Goal: Task Accomplishment & Management: Use online tool/utility

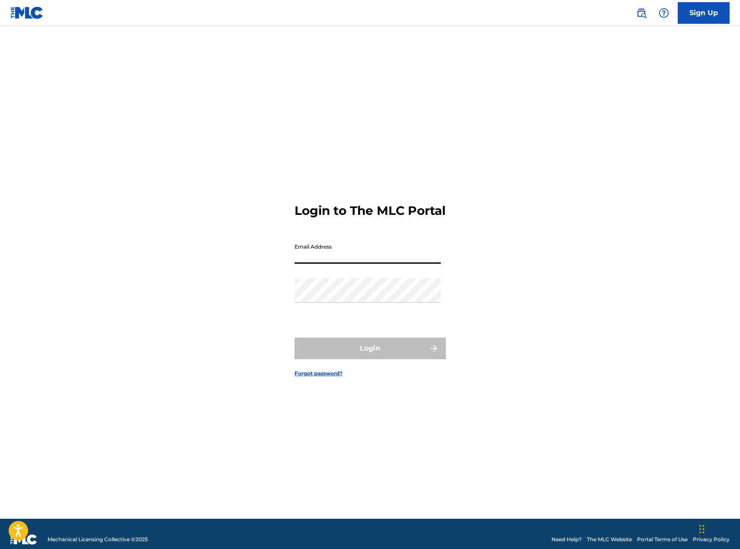
click at [381, 264] on input "Email Address" at bounding box center [368, 251] width 146 height 25
type input "[PERSON_NAME][EMAIL_ADDRESS][DOMAIN_NAME]"
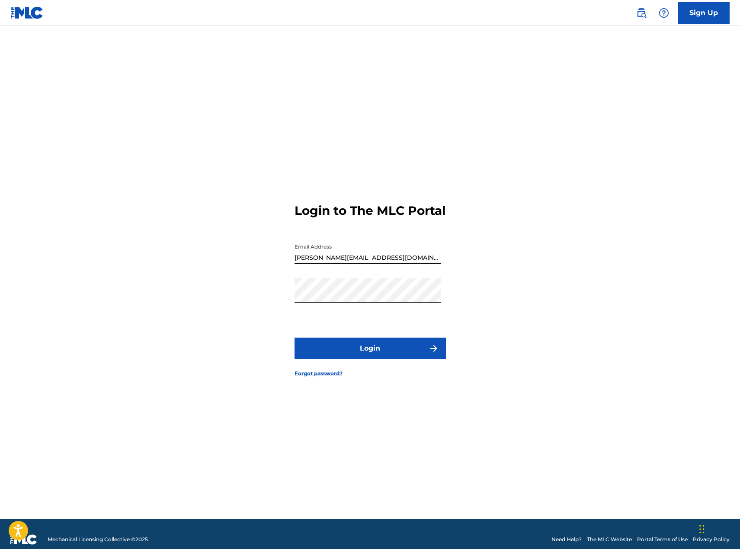
click at [375, 353] on button "Login" at bounding box center [370, 349] width 151 height 22
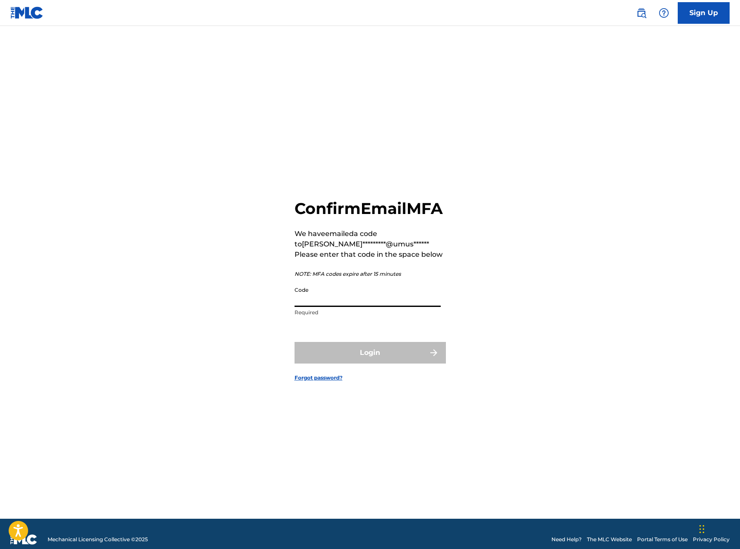
click at [321, 307] on input "Code" at bounding box center [368, 294] width 146 height 25
type input "703823"
click at [354, 364] on button "Login" at bounding box center [370, 353] width 151 height 22
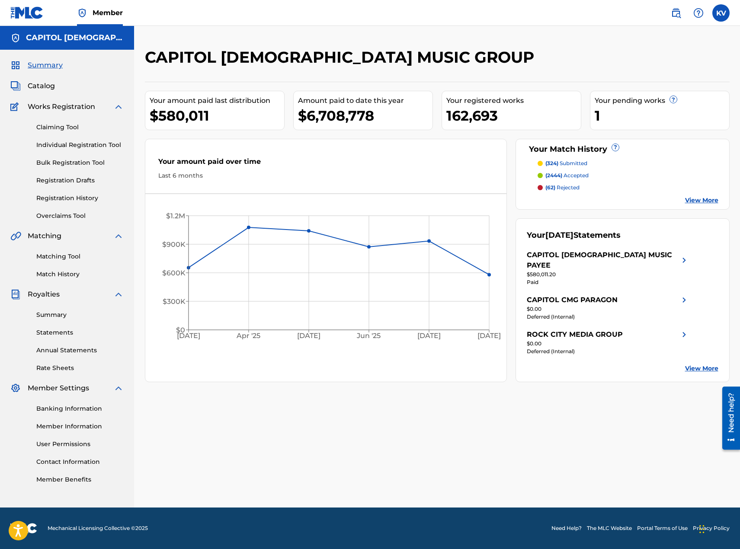
click at [38, 87] on span "Catalog" at bounding box center [41, 86] width 27 height 10
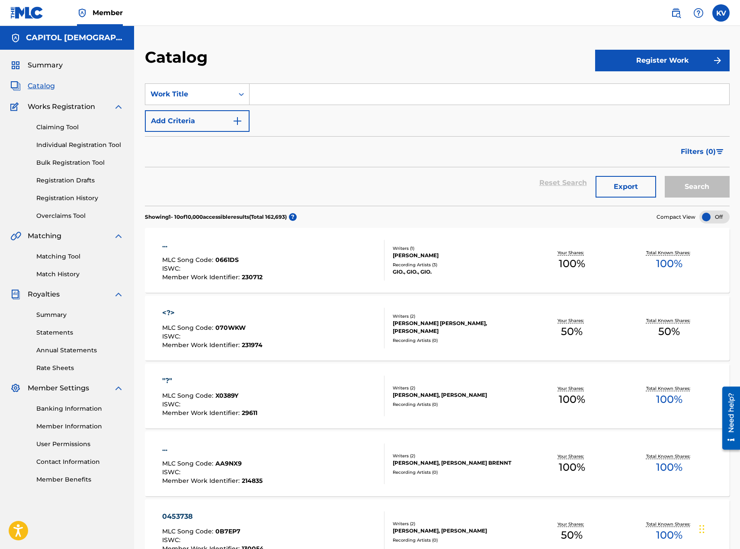
click at [283, 96] on input "Search Form" at bounding box center [490, 94] width 480 height 21
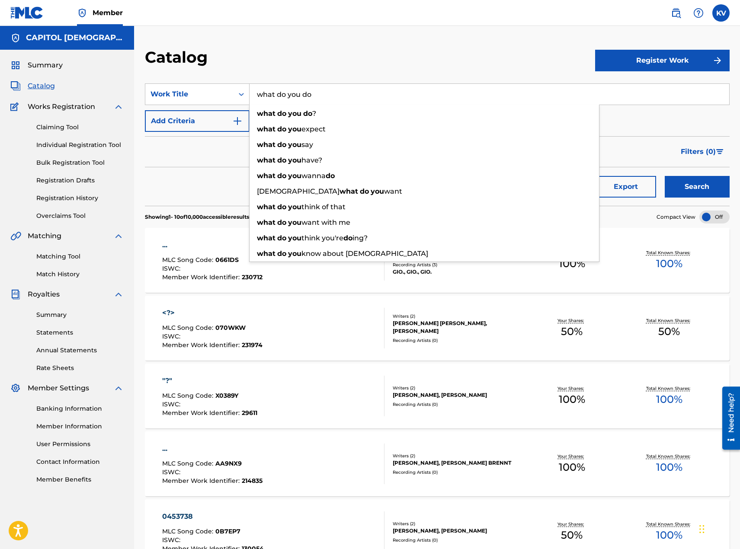
type input "what do you do"
click at [665, 176] on button "Search" at bounding box center [697, 187] width 65 height 22
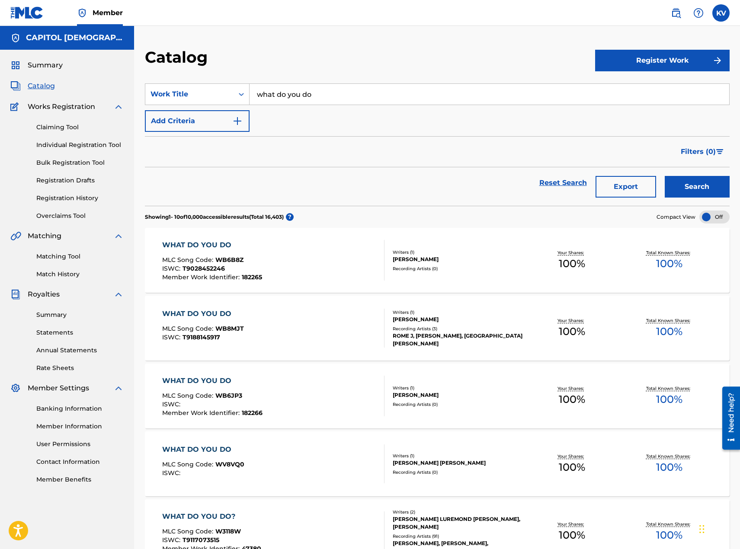
click at [231, 123] on button "Add Criteria" at bounding box center [197, 121] width 105 height 22
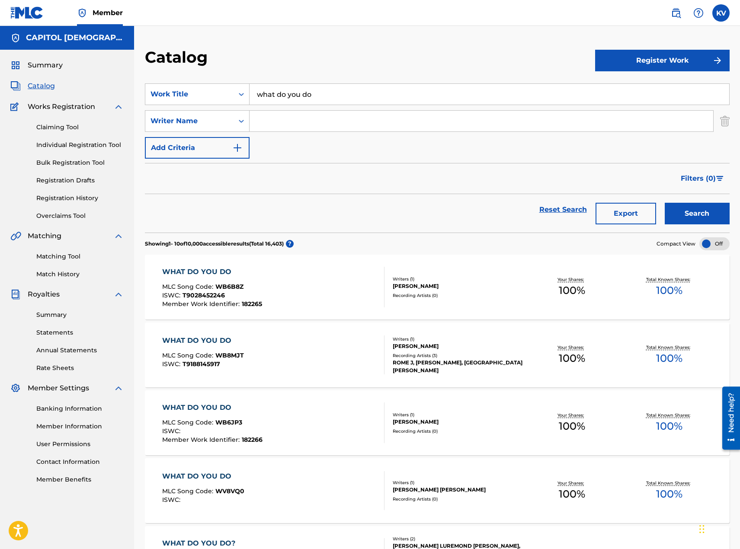
click at [294, 122] on input "Search Form" at bounding box center [482, 121] width 464 height 21
type input "[PERSON_NAME]"
click at [693, 212] on button "Search" at bounding box center [697, 214] width 65 height 22
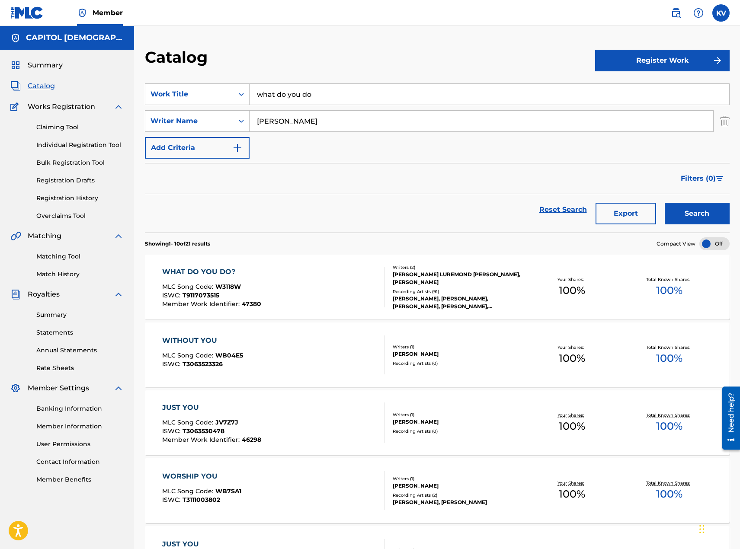
click at [185, 269] on div "WHAT DO YOU DO?" at bounding box center [211, 272] width 99 height 10
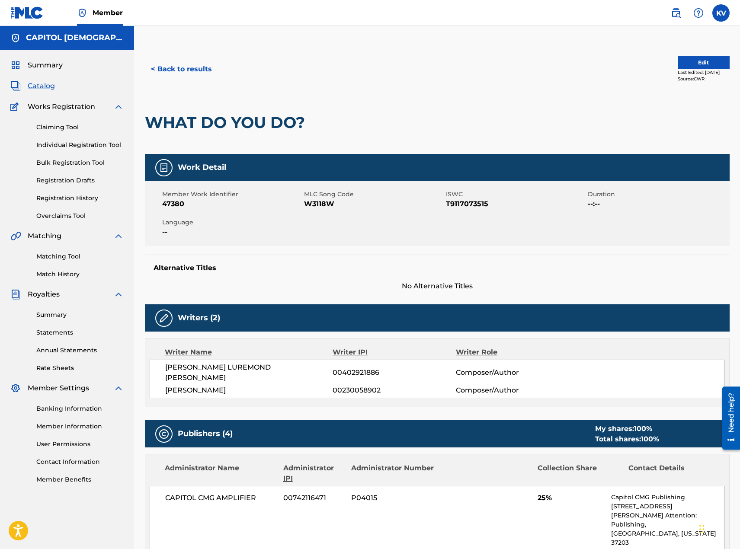
click at [67, 255] on link "Matching Tool" at bounding box center [79, 256] width 87 height 9
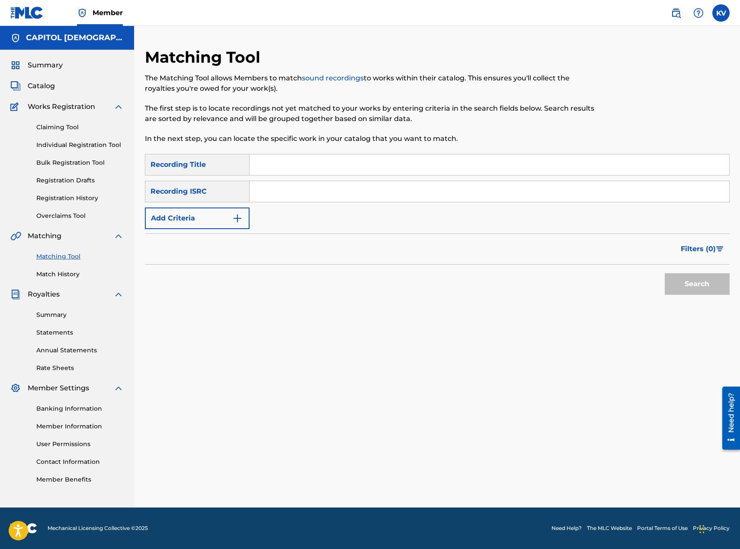
click at [274, 191] on input "Search Form" at bounding box center [490, 191] width 480 height 21
paste input "USGCR0600021"
type input "USGCR0600021"
click at [682, 284] on button "Search" at bounding box center [697, 284] width 65 height 22
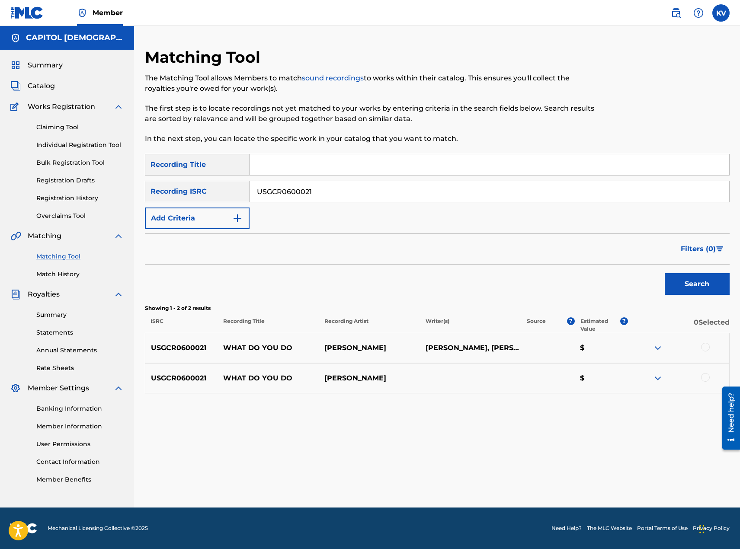
click at [29, 79] on div "Summary Catalog Works Registration Claiming Tool Individual Registration Tool B…" at bounding box center [67, 272] width 134 height 445
click at [33, 89] on span "Catalog" at bounding box center [41, 86] width 27 height 10
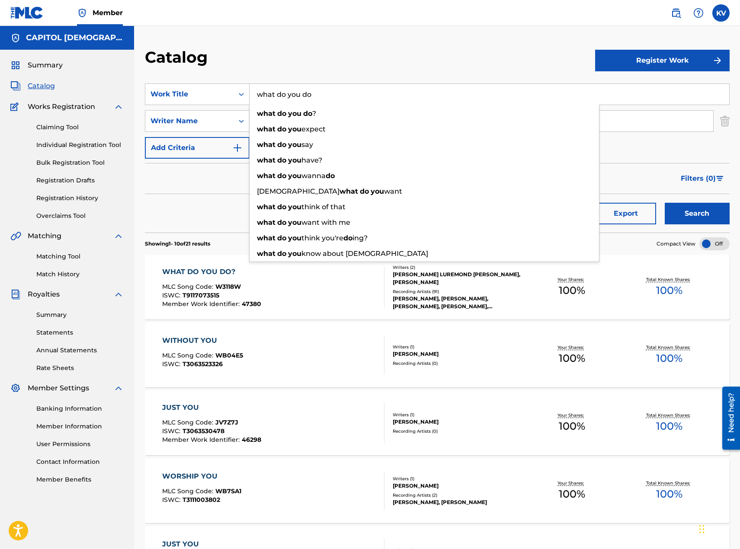
drag, startPoint x: 316, startPoint y: 89, endPoint x: 219, endPoint y: 80, distance: 96.8
click at [225, 77] on section "SearchWithCriteriaac1441ca-2b52-4629-a884-bd9c7278ac29 Work Title what do you d…" at bounding box center [437, 153] width 585 height 160
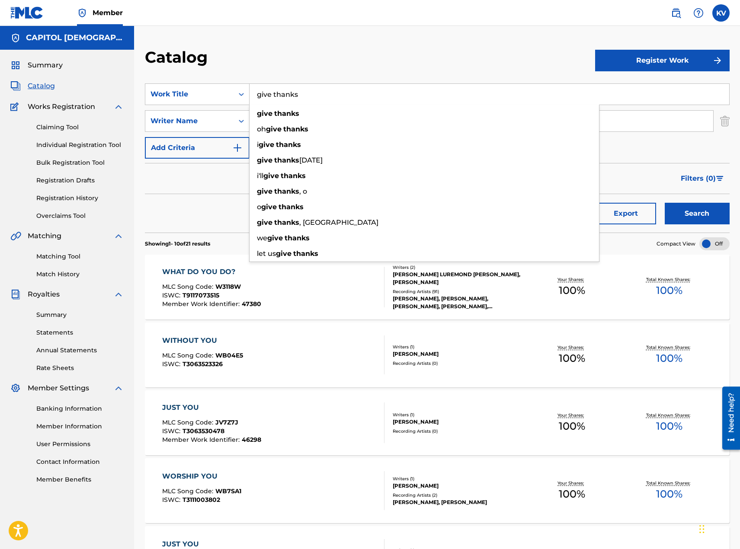
type input "give thanks"
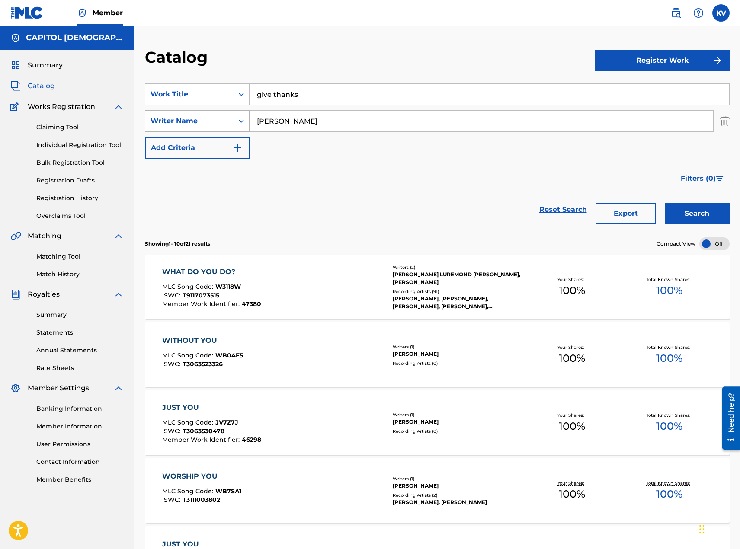
drag, startPoint x: 293, startPoint y: 124, endPoint x: 245, endPoint y: 123, distance: 48.0
click at [245, 123] on div "SearchWithCriteria106a9948-8175-4260-a049-95574e3c6aae Writer Name [PERSON_NAME]" at bounding box center [437, 121] width 585 height 22
click at [680, 212] on button "Search" at bounding box center [697, 214] width 65 height 22
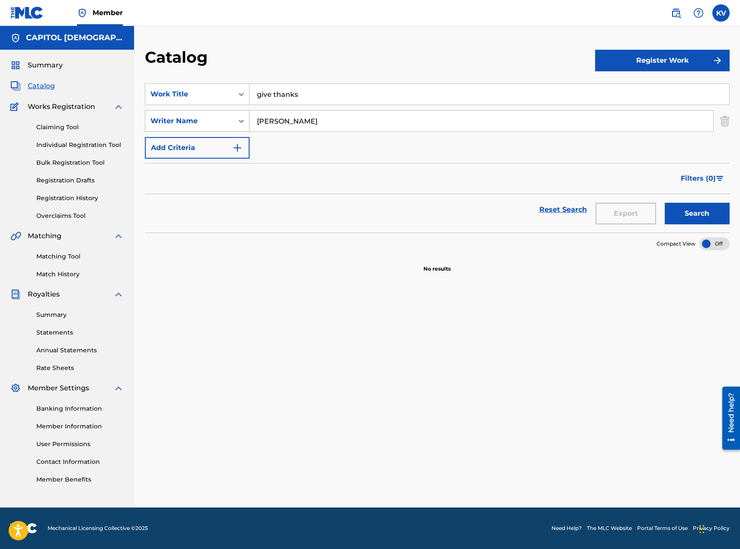
drag, startPoint x: 291, startPoint y: 115, endPoint x: 222, endPoint y: 116, distance: 68.3
click at [222, 116] on div "SearchWithCriteria106a9948-8175-4260-a049-95574e3c6aae Writer Name [PERSON_NAME]" at bounding box center [437, 121] width 585 height 22
type input "bady"
click at [665, 203] on button "Search" at bounding box center [697, 214] width 65 height 22
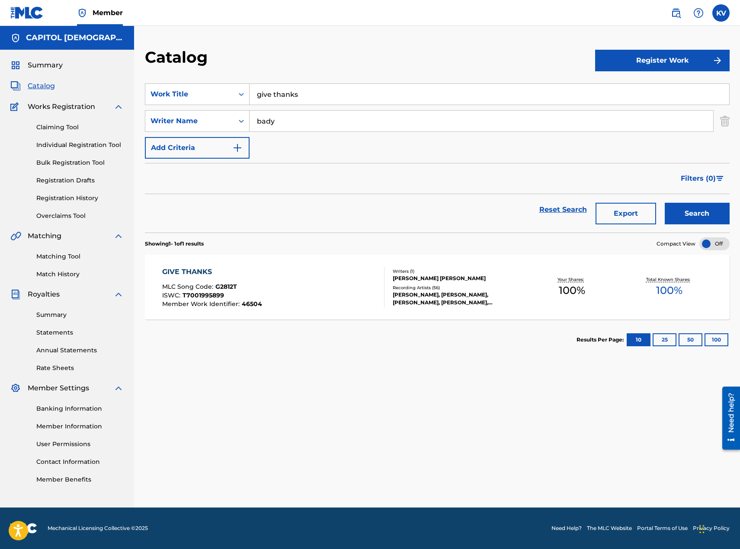
click at [172, 270] on div "GIVE THANKS" at bounding box center [212, 272] width 100 height 10
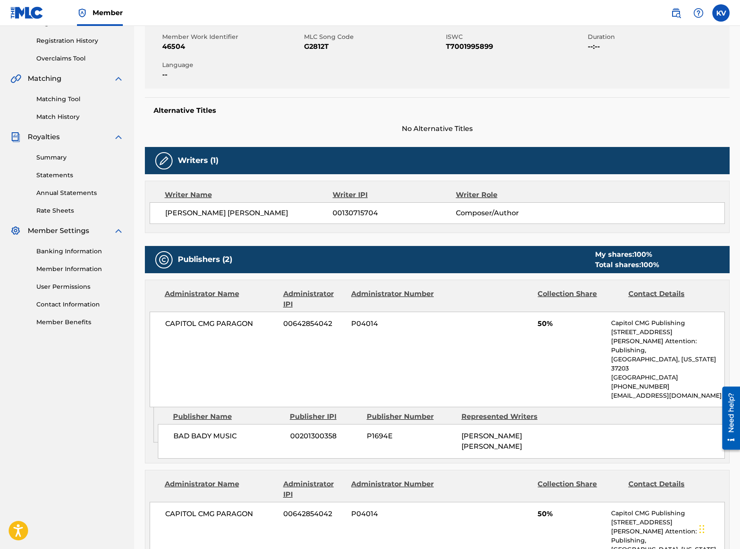
scroll to position [151, 0]
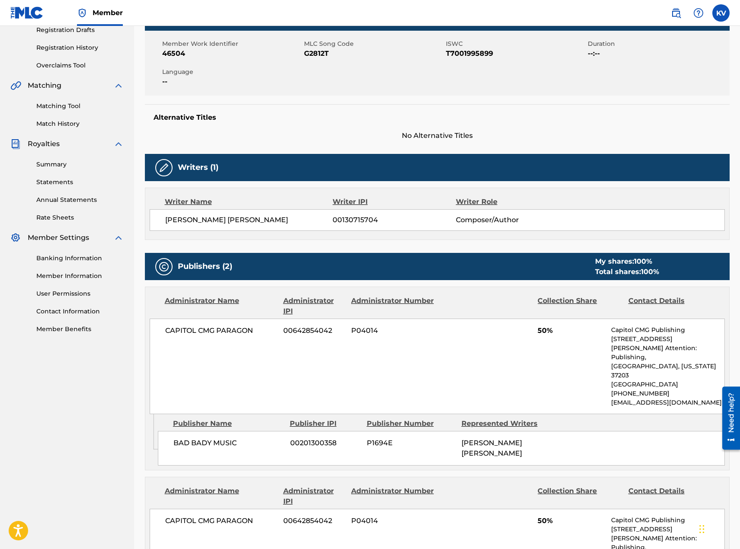
click at [62, 104] on link "Matching Tool" at bounding box center [79, 106] width 87 height 9
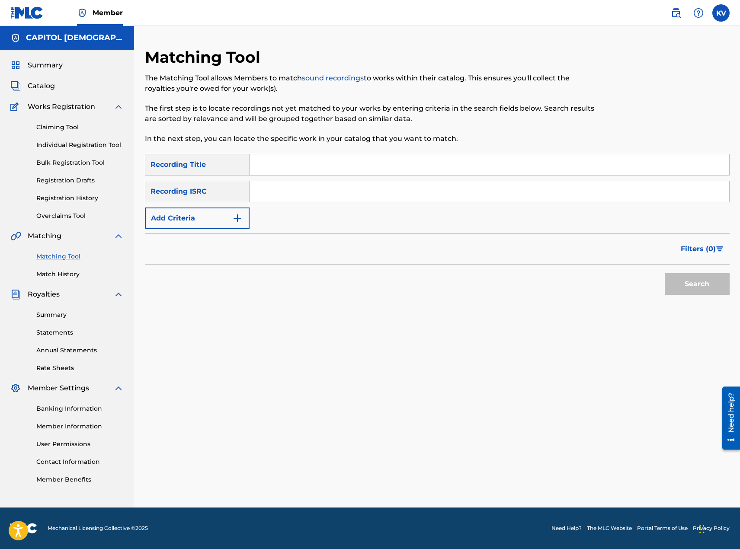
click at [258, 188] on input "Search Form" at bounding box center [490, 191] width 480 height 21
paste input "USWR61000696"
type input "USWR61000696"
click at [689, 289] on button "Search" at bounding box center [697, 284] width 65 height 22
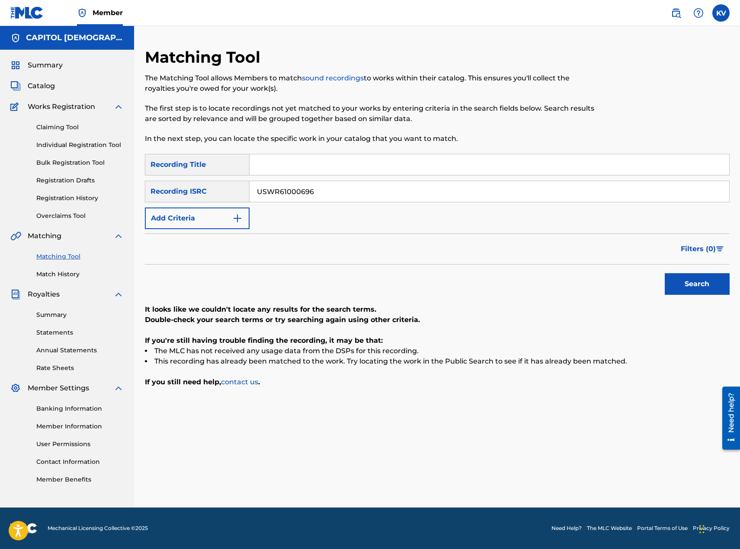
click at [375, 234] on div "Filters ( 0 )" at bounding box center [437, 249] width 585 height 31
click at [269, 167] on input "Search Form" at bounding box center [490, 164] width 480 height 21
type input "give thanks"
drag, startPoint x: 484, startPoint y: 207, endPoint x: 255, endPoint y: 204, distance: 228.8
click at [255, 204] on div "SearchWithCriteriaa23be0d5-f867-4d62-9d34-2e76797259df Recording Title give tha…" at bounding box center [437, 191] width 585 height 75
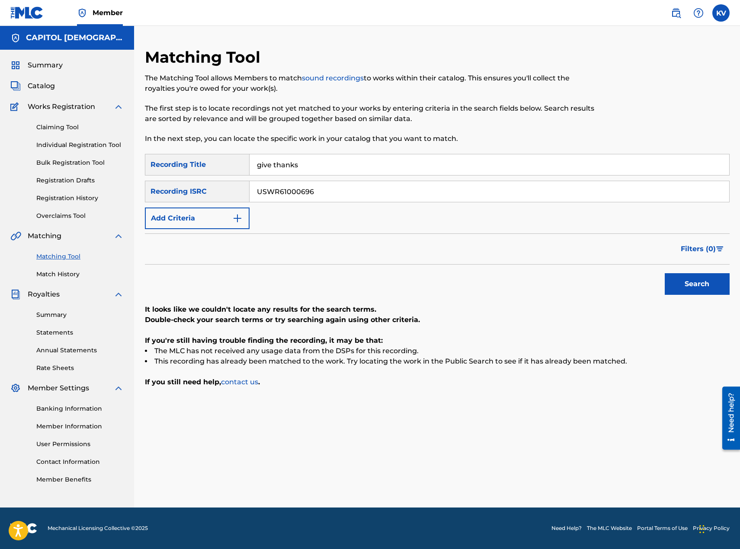
drag, startPoint x: 319, startPoint y: 192, endPoint x: 252, endPoint y: 192, distance: 67.0
click at [252, 192] on input "USWR61000696" at bounding box center [490, 191] width 480 height 21
click at [234, 219] on img "Search Form" at bounding box center [237, 218] width 10 height 10
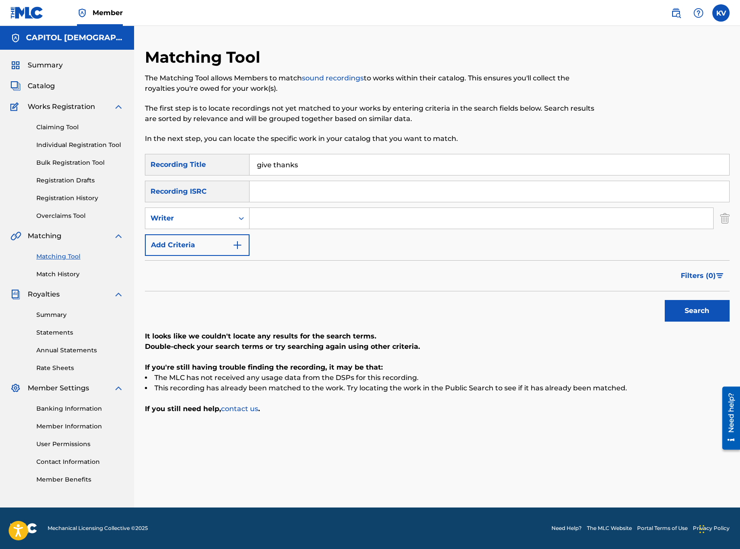
click at [281, 221] on input "Search Form" at bounding box center [482, 218] width 464 height 21
click at [239, 222] on icon "Search Form" at bounding box center [241, 218] width 9 height 9
click at [216, 238] on div "Recording Artist" at bounding box center [197, 240] width 104 height 22
drag, startPoint x: 232, startPoint y: 231, endPoint x: 276, endPoint y: 216, distance: 46.9
click at [276, 216] on input "Search Form" at bounding box center [482, 218] width 464 height 21
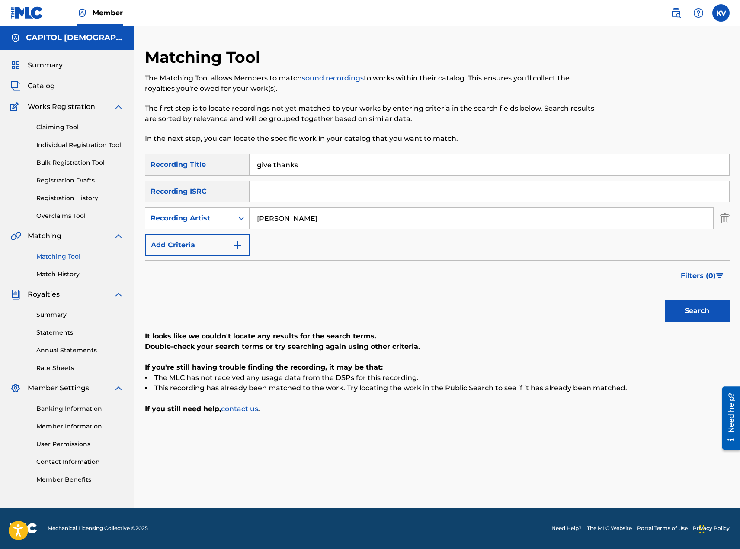
type input "[PERSON_NAME]"
click at [682, 312] on button "Search" at bounding box center [697, 311] width 65 height 22
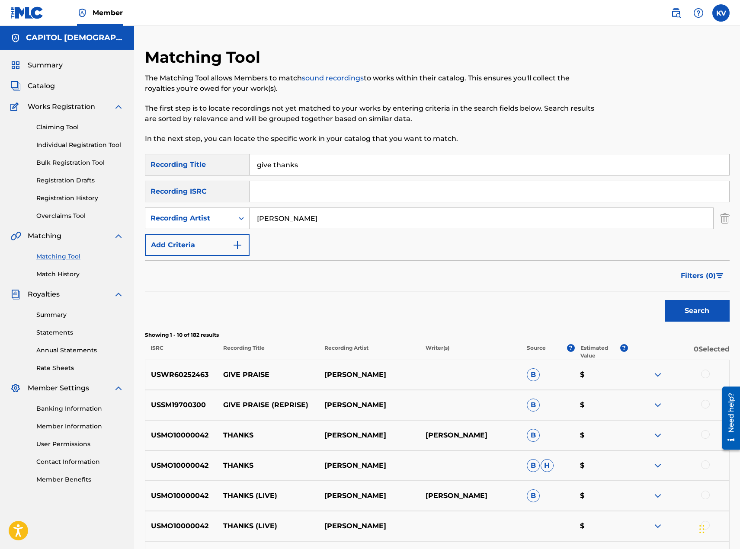
click at [724, 217] on img "Search Form" at bounding box center [725, 219] width 10 height 22
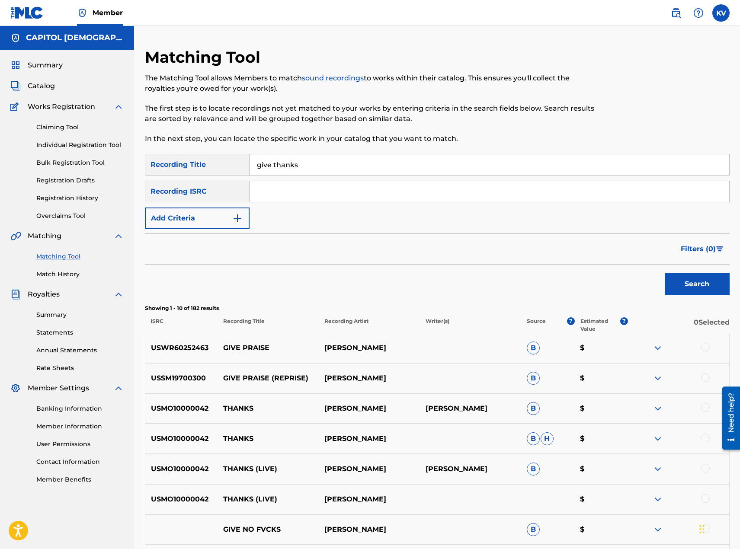
drag, startPoint x: 285, startPoint y: 160, endPoint x: 223, endPoint y: 168, distance: 62.8
click at [223, 168] on div "SearchWithCriteriaa23be0d5-f867-4d62-9d34-2e76797259df Recording Title give tha…" at bounding box center [437, 165] width 585 height 22
drag, startPoint x: 302, startPoint y: 161, endPoint x: 212, endPoint y: 148, distance: 91.3
click at [212, 148] on div "Matching Tool The Matching Tool allows Members to match sound recordings to wor…" at bounding box center [437, 374] width 585 height 653
click at [267, 198] on input "Search Form" at bounding box center [490, 191] width 480 height 21
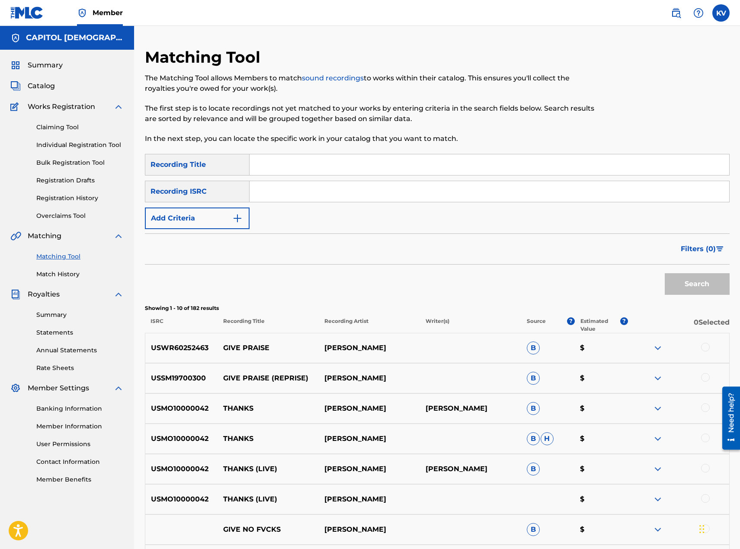
paste input "TCADC1709388"
click at [677, 283] on button "Search" at bounding box center [697, 284] width 65 height 22
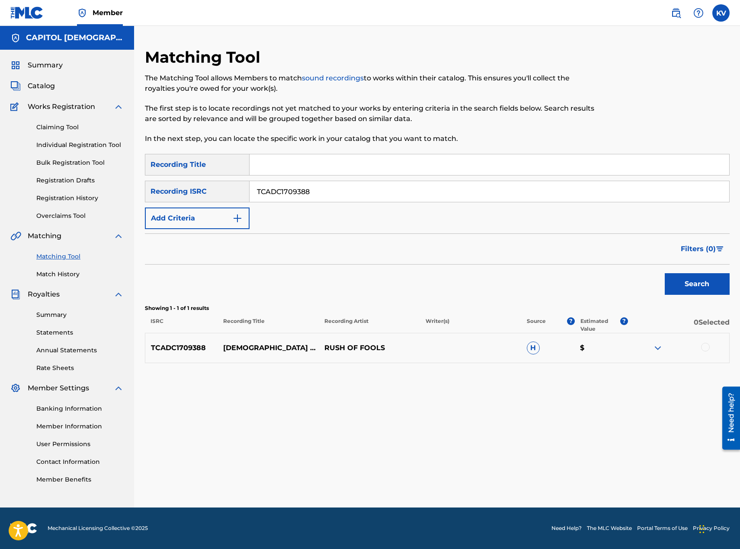
drag, startPoint x: 283, startPoint y: 190, endPoint x: 250, endPoint y: 190, distance: 33.3
click at [250, 190] on input "TCADC1709388" at bounding box center [490, 191] width 480 height 21
paste input "67"
type input "TCADC1709367"
click at [689, 282] on button "Search" at bounding box center [697, 284] width 65 height 22
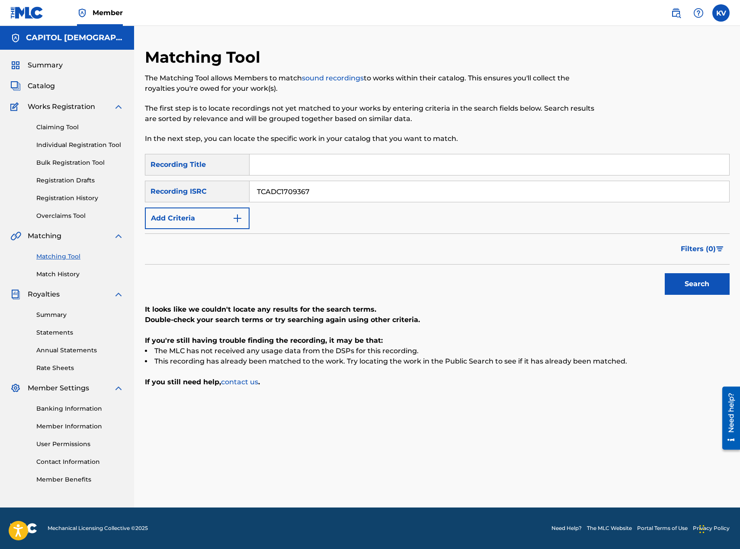
drag, startPoint x: 306, startPoint y: 188, endPoint x: 208, endPoint y: 186, distance: 98.2
click at [208, 186] on div "SearchWithCriteria85cdaa31-6335-45d8-b3fb-d67aefe7b5b0 Recording ISRC TCADC1709…" at bounding box center [437, 192] width 585 height 22
click at [342, 196] on input "TCADC1709367" at bounding box center [490, 191] width 480 height 21
drag, startPoint x: 335, startPoint y: 194, endPoint x: 191, endPoint y: 181, distance: 145.0
click at [191, 181] on div "SearchWithCriteria85cdaa31-6335-45d8-b3fb-d67aefe7b5b0 Recording ISRC TCADC1709…" at bounding box center [437, 192] width 585 height 22
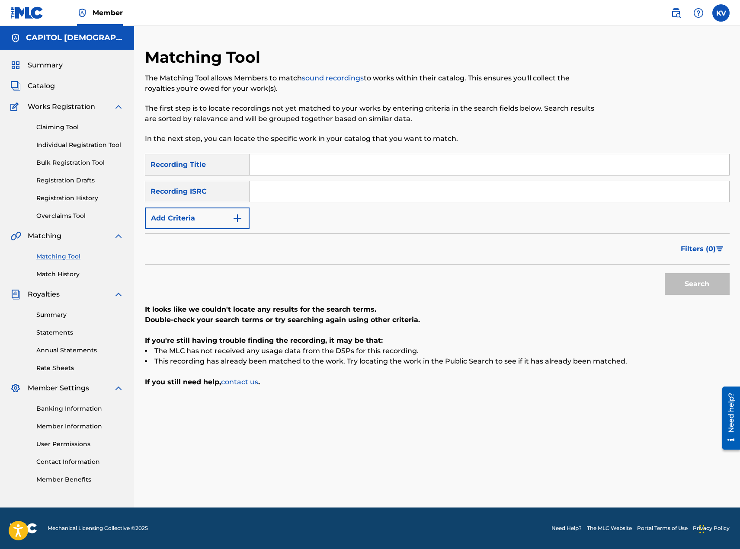
click at [218, 221] on button "Add Criteria" at bounding box center [197, 219] width 105 height 22
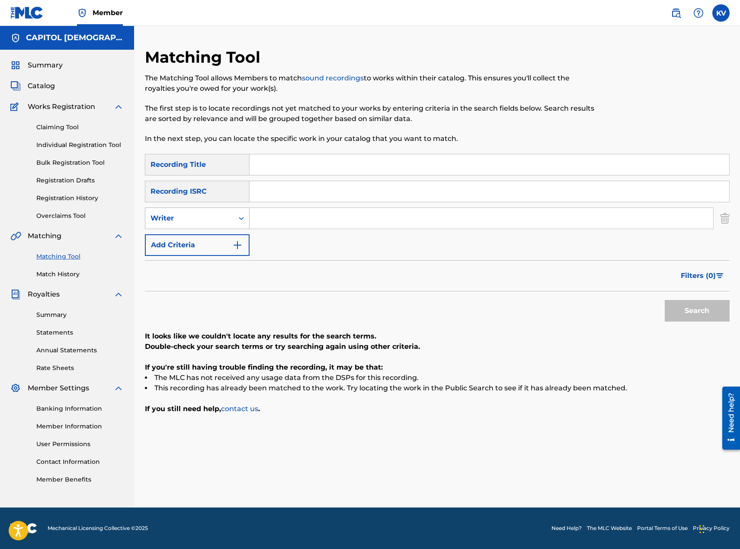
click at [217, 220] on div "Writer" at bounding box center [190, 218] width 78 height 10
click at [215, 241] on div "Recording Artist" at bounding box center [197, 240] width 104 height 22
click at [266, 221] on input "Search Form" at bounding box center [482, 218] width 464 height 21
type input "rush of fools"
click at [720, 317] on button "Search" at bounding box center [697, 311] width 65 height 22
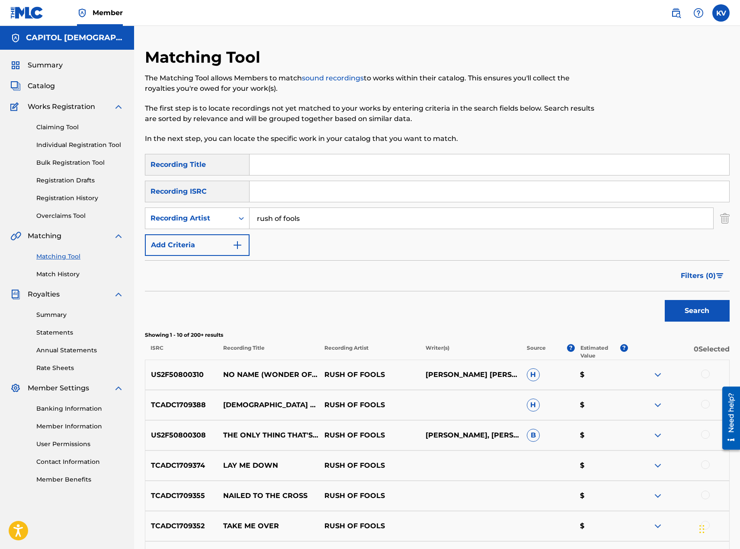
click at [715, 271] on span "Filters ( 0 )" at bounding box center [698, 276] width 35 height 10
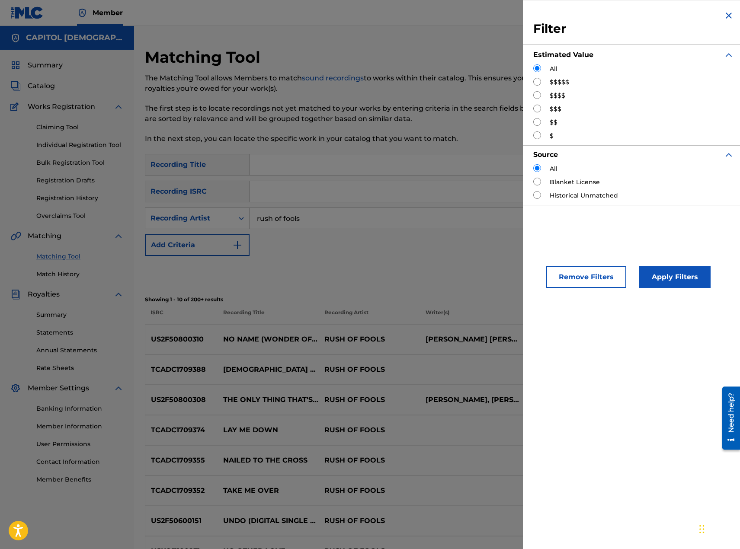
click at [565, 82] on label "$$$$$" at bounding box center [559, 82] width 19 height 9
click at [538, 82] on input "Search Form" at bounding box center [537, 82] width 8 height 8
radio input "true"
click at [664, 280] on button "Apply Filters" at bounding box center [674, 277] width 71 height 22
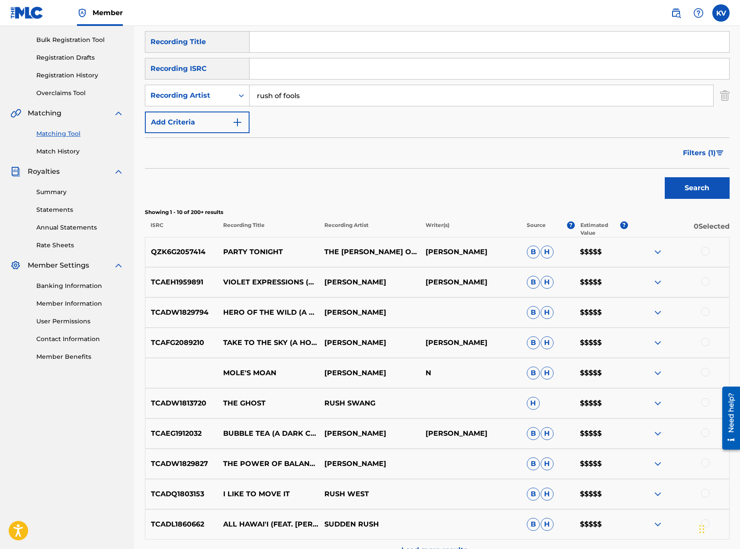
scroll to position [130, 0]
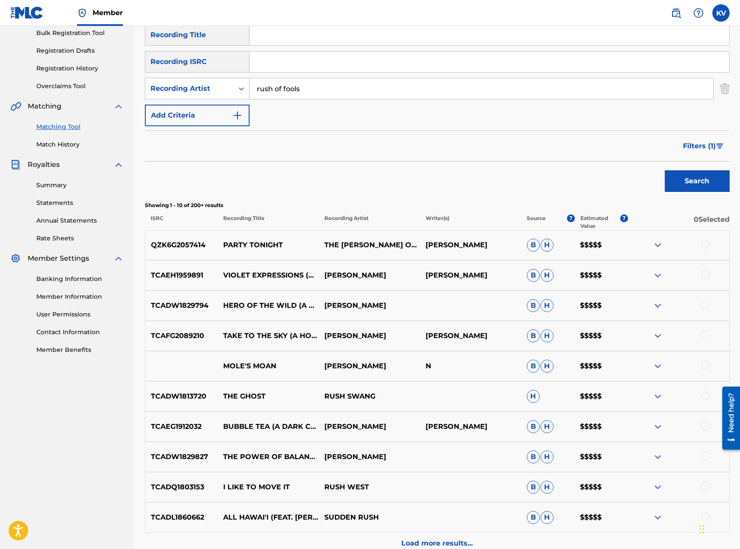
click at [704, 147] on span "Filters ( 1 )" at bounding box center [699, 146] width 33 height 10
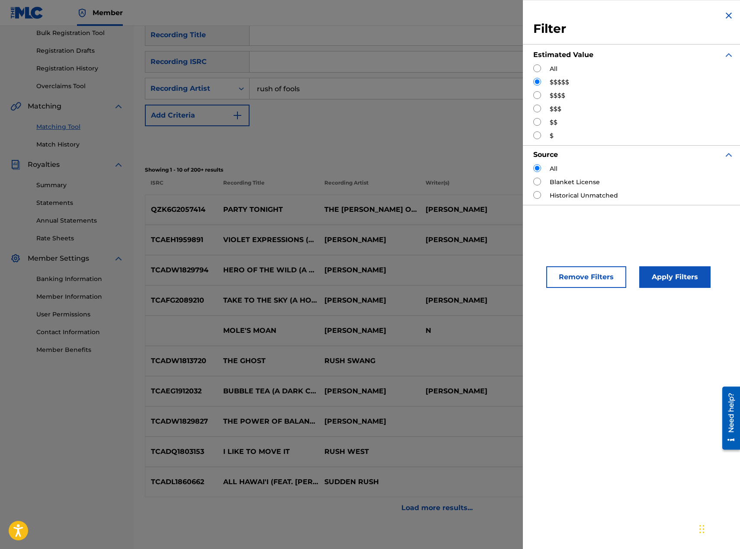
click at [537, 95] on input "Search Form" at bounding box center [537, 95] width 8 height 8
radio input "true"
click at [667, 279] on button "Apply Filters" at bounding box center [674, 277] width 71 height 22
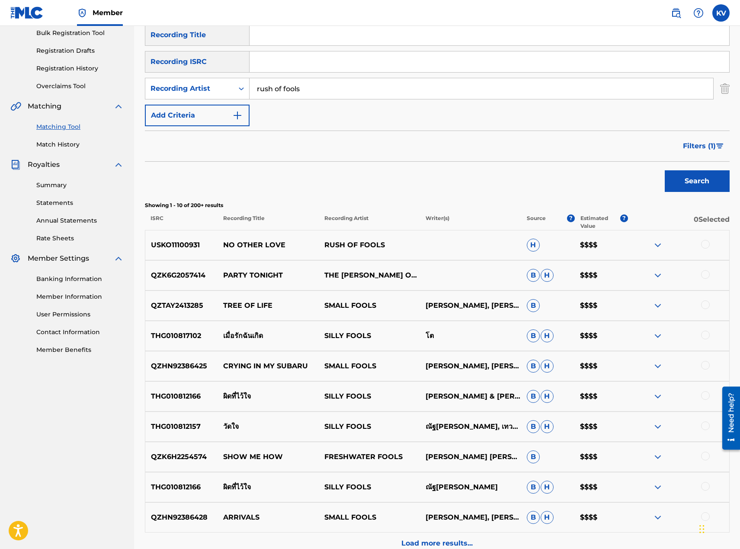
drag, startPoint x: 726, startPoint y: 89, endPoint x: 481, endPoint y: 53, distance: 247.9
click at [725, 89] on img "Search Form" at bounding box center [725, 89] width 10 height 22
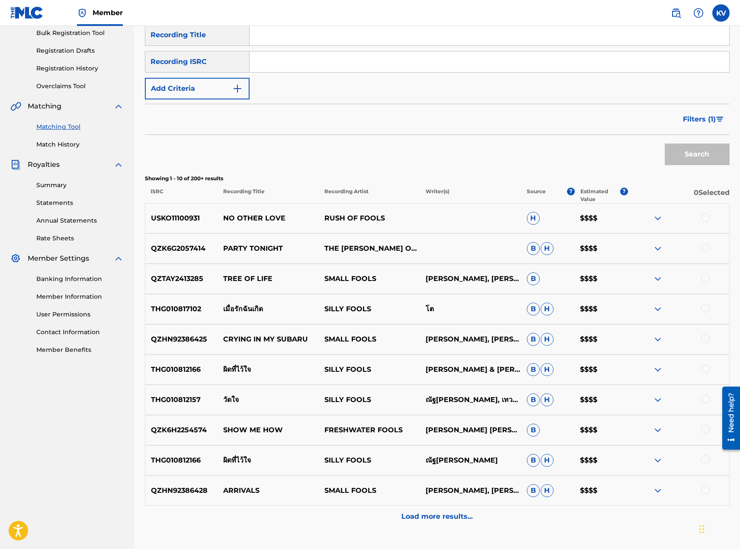
click at [259, 64] on input "Search Form" at bounding box center [490, 61] width 480 height 21
paste input "USKO11100931"
type input "USKO11100931"
click at [697, 154] on button "Search" at bounding box center [697, 155] width 65 height 22
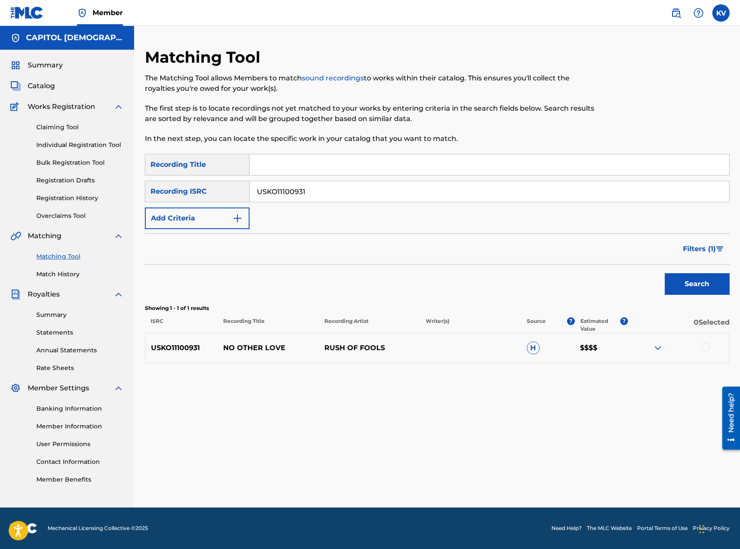
click at [705, 349] on div at bounding box center [705, 347] width 9 height 9
click at [619, 484] on button "Match 1 Group" at bounding box center [608, 479] width 96 height 22
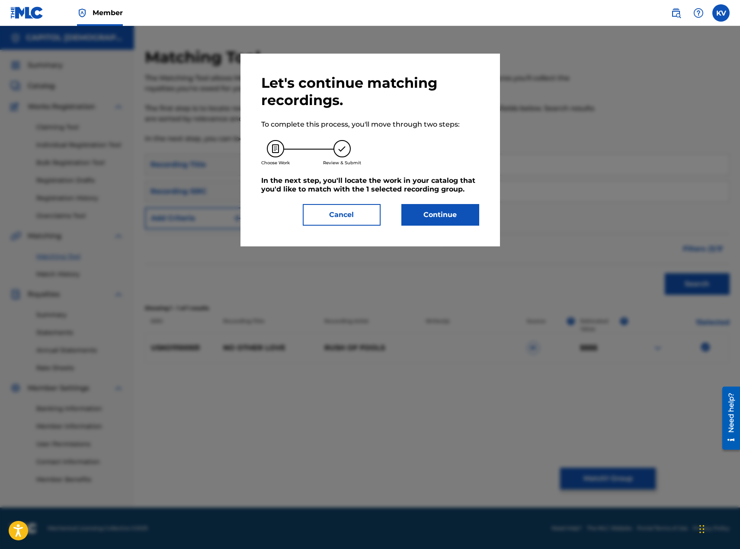
click at [456, 214] on button "Continue" at bounding box center [440, 215] width 78 height 22
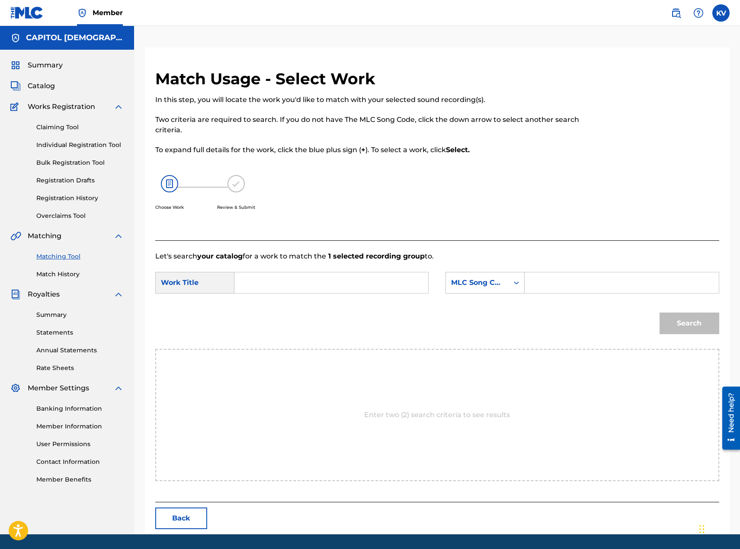
click at [308, 276] on input "Search Form" at bounding box center [331, 282] width 179 height 21
type input "no other love"
click at [491, 286] on div "MLC Song Code" at bounding box center [477, 283] width 52 height 10
click at [477, 305] on div "Writer Name" at bounding box center [485, 305] width 78 height 22
click at [531, 287] on div "Search Form" at bounding box center [622, 283] width 194 height 22
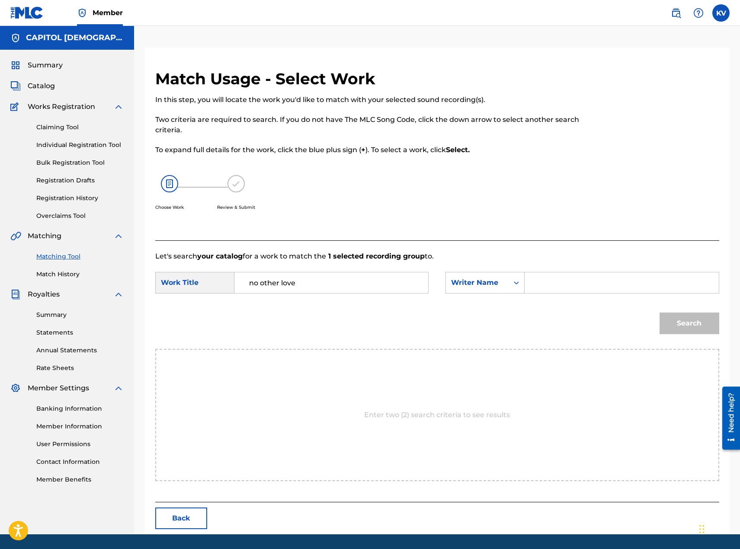
click at [541, 285] on input "Search Form" at bounding box center [621, 282] width 179 height 21
type input "[PERSON_NAME]"
click at [697, 325] on button "Search" at bounding box center [690, 324] width 60 height 22
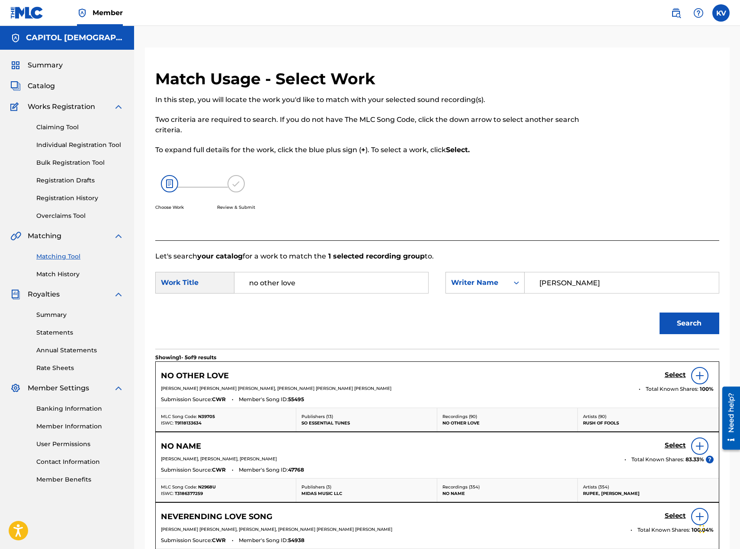
click at [679, 377] on h5 "Select" at bounding box center [675, 375] width 21 height 8
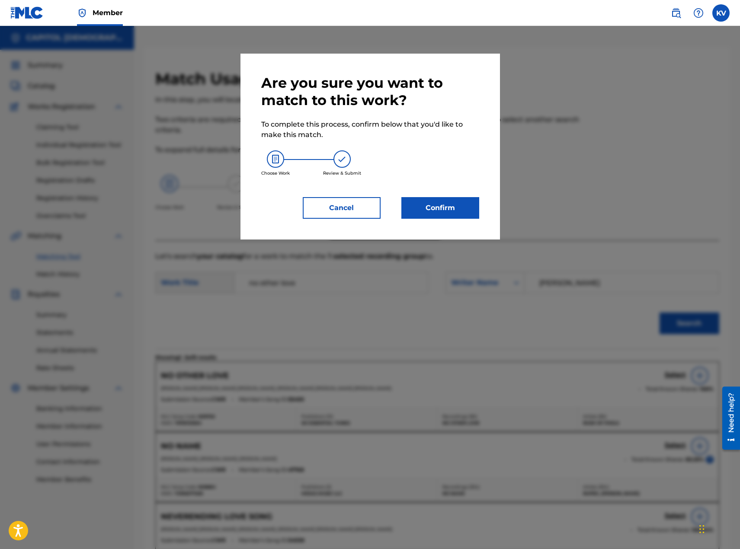
click at [437, 215] on button "Confirm" at bounding box center [440, 208] width 78 height 22
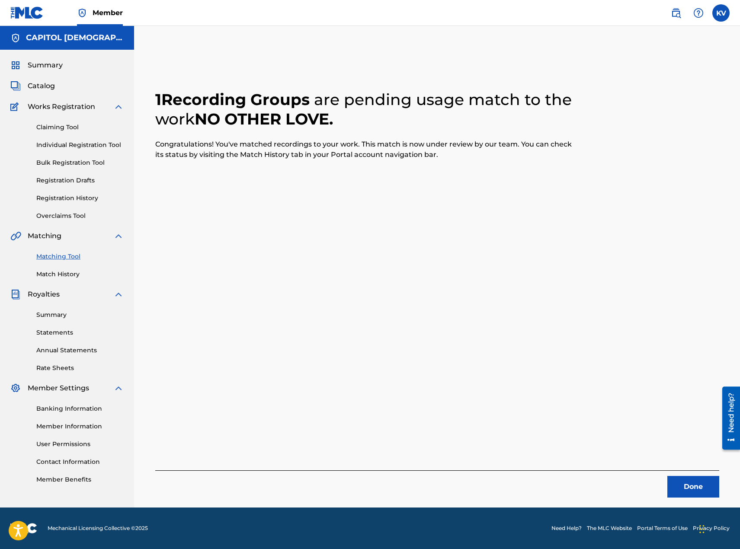
click at [695, 489] on button "Done" at bounding box center [693, 487] width 52 height 22
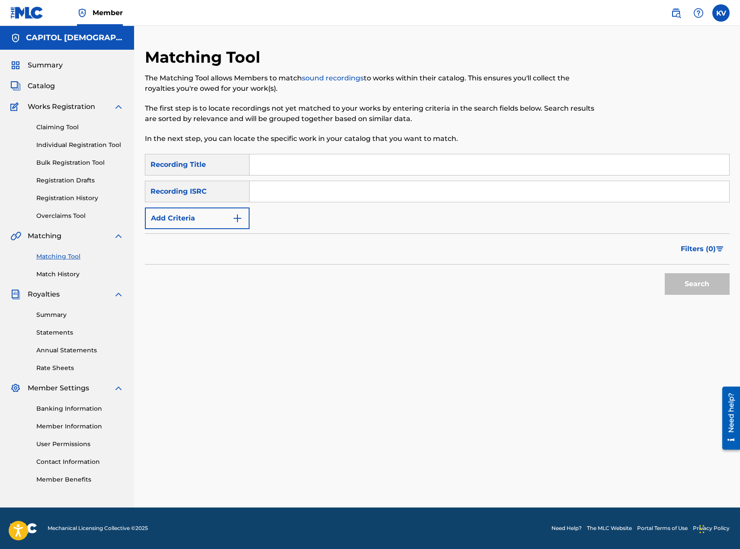
click at [227, 221] on button "Add Criteria" at bounding box center [197, 219] width 105 height 22
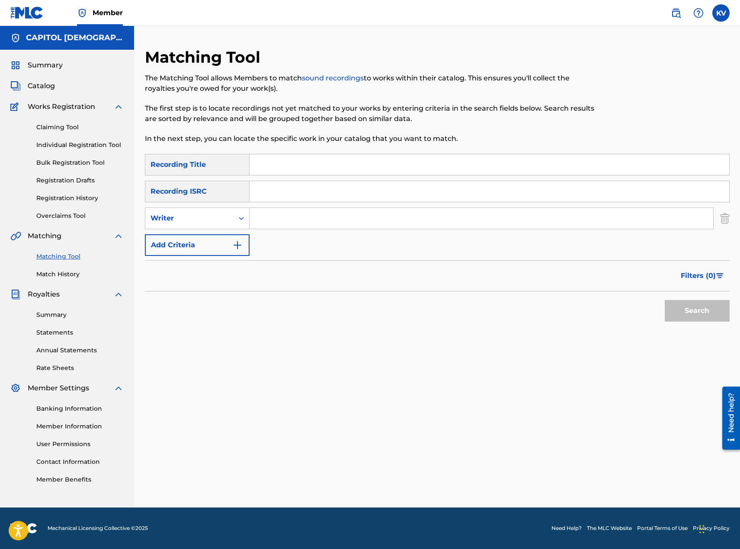
click at [227, 221] on div "Writer" at bounding box center [190, 218] width 78 height 10
click at [224, 239] on div "Recording Artist" at bounding box center [197, 240] width 104 height 22
click at [285, 210] on input "Search Form" at bounding box center [482, 218] width 464 height 21
type input "rush of fools"
click at [699, 277] on span "Filters ( 0 )" at bounding box center [698, 276] width 35 height 10
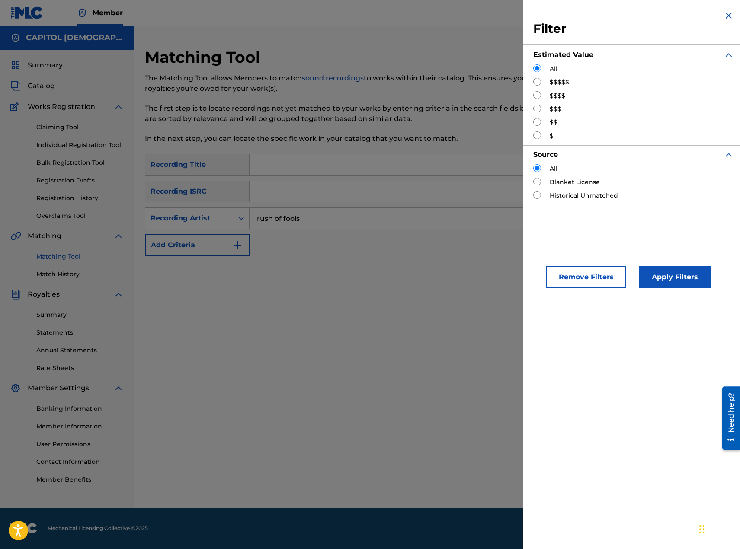
click at [536, 108] on input "Search Form" at bounding box center [537, 109] width 8 height 8
radio input "true"
click at [683, 281] on button "Apply Filters" at bounding box center [674, 277] width 71 height 22
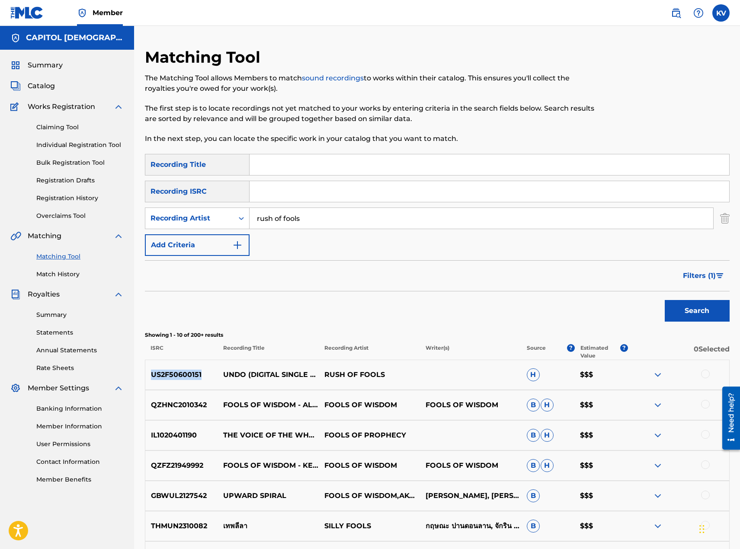
drag, startPoint x: 151, startPoint y: 375, endPoint x: 202, endPoint y: 379, distance: 50.8
click at [202, 379] on p "US2F50600151" at bounding box center [181, 375] width 73 height 10
copy p "US2F50600151"
click at [724, 216] on img "Search Form" at bounding box center [725, 219] width 10 height 22
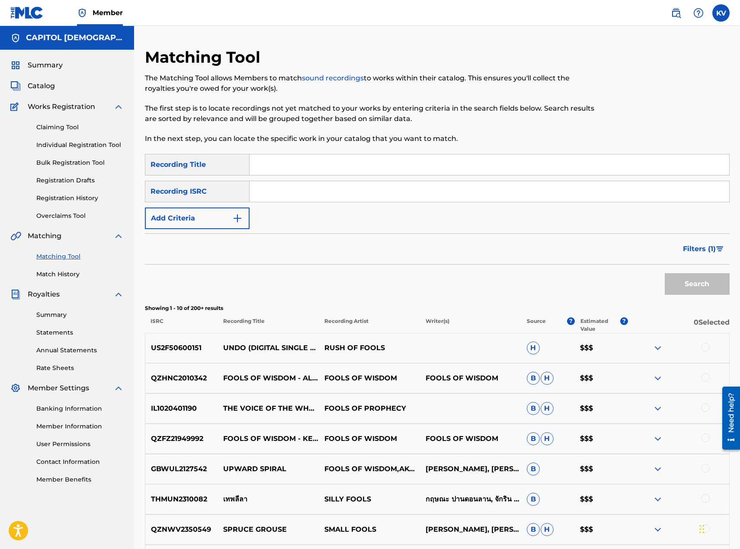
click at [269, 187] on input "Search Form" at bounding box center [490, 191] width 480 height 21
paste input "US2F50600151"
type input "US2F50600151"
click at [704, 249] on span "Filters ( 1 )" at bounding box center [699, 249] width 33 height 10
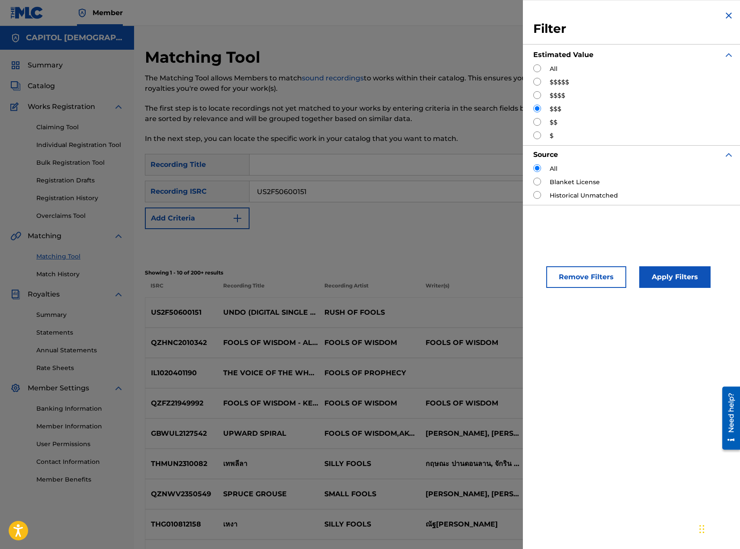
click at [575, 270] on button "Remove Filters" at bounding box center [586, 277] width 80 height 22
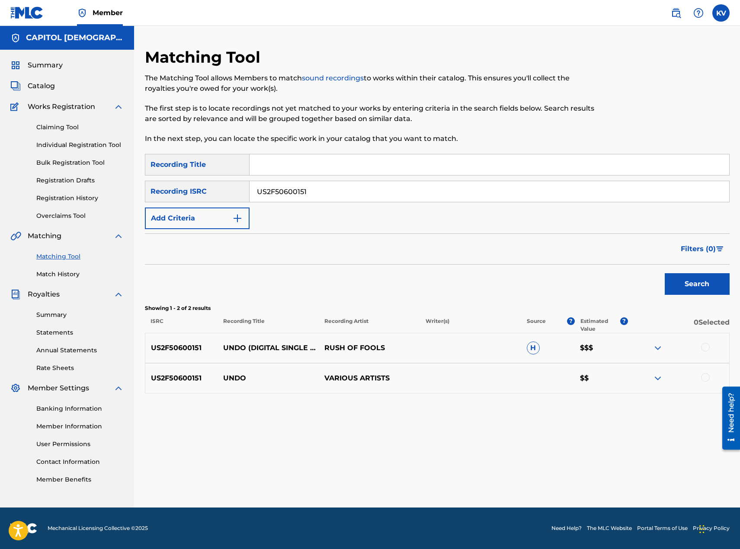
click at [707, 349] on div at bounding box center [705, 347] width 9 height 9
click at [705, 375] on div at bounding box center [705, 377] width 9 height 9
click at [624, 481] on button "Match 2 Groups" at bounding box center [608, 479] width 96 height 22
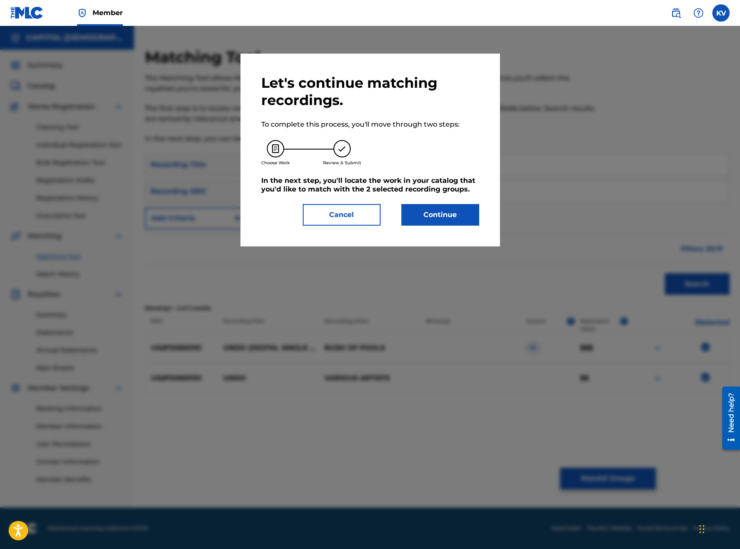
click at [436, 215] on button "Continue" at bounding box center [440, 215] width 78 height 22
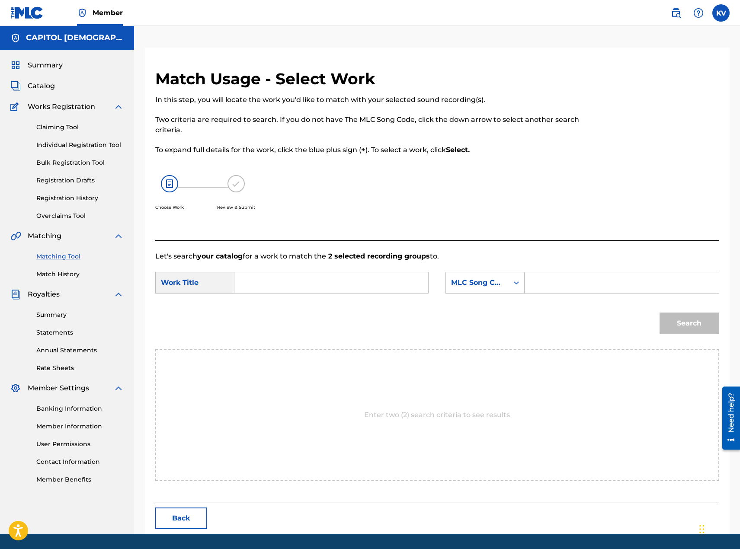
click at [293, 281] on input "Search Form" at bounding box center [331, 282] width 179 height 21
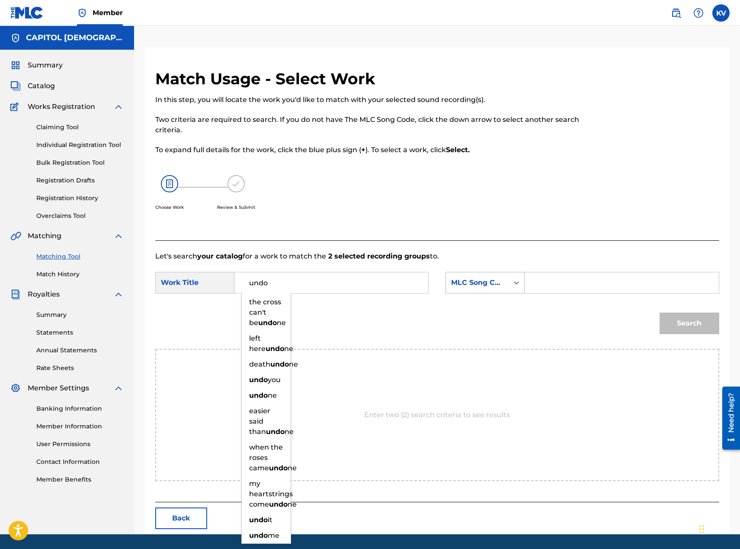
type input "undo"
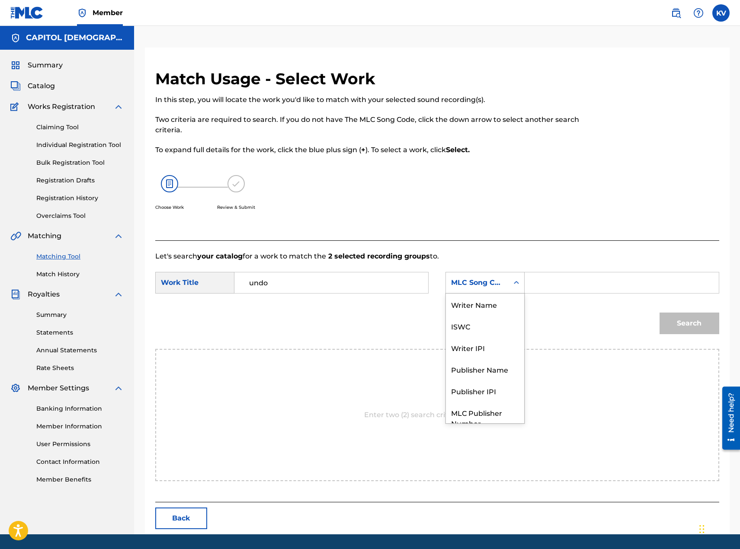
click at [482, 281] on div "MLC Song Code" at bounding box center [477, 283] width 52 height 10
drag, startPoint x: 474, startPoint y: 308, endPoint x: 528, endPoint y: 296, distance: 55.7
click at [474, 308] on div "Writer Name" at bounding box center [485, 305] width 78 height 22
click at [541, 285] on input "Search Form" at bounding box center [621, 282] width 179 height 21
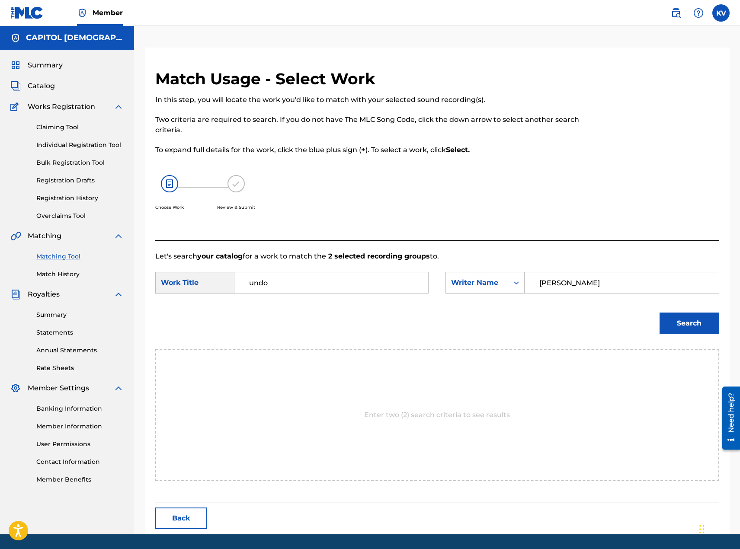
type input "[PERSON_NAME]"
click at [680, 320] on button "Search" at bounding box center [690, 324] width 60 height 22
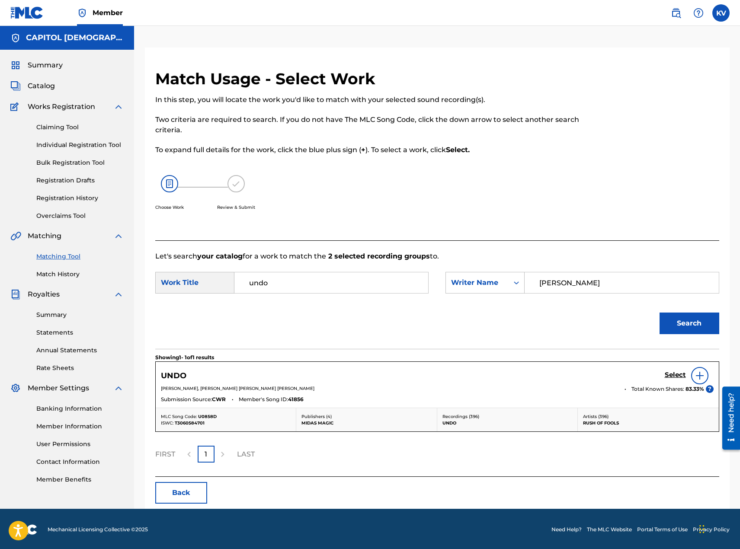
click at [676, 375] on h5 "Select" at bounding box center [675, 375] width 21 height 8
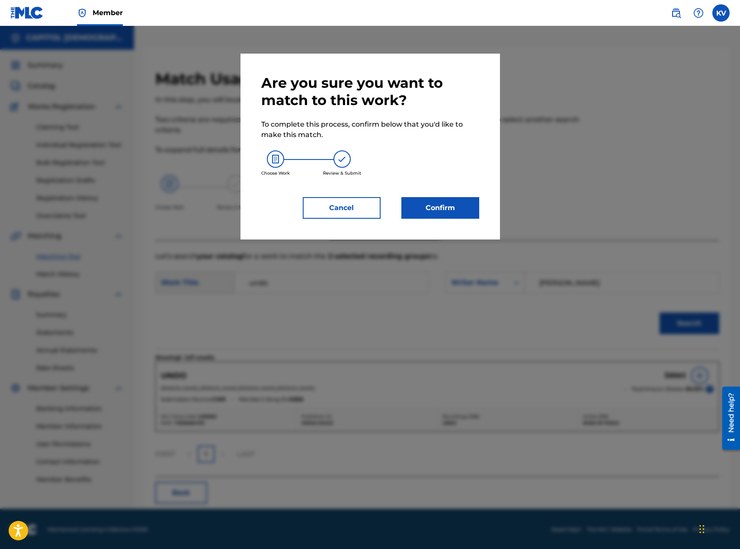
click at [445, 213] on button "Confirm" at bounding box center [440, 208] width 78 height 22
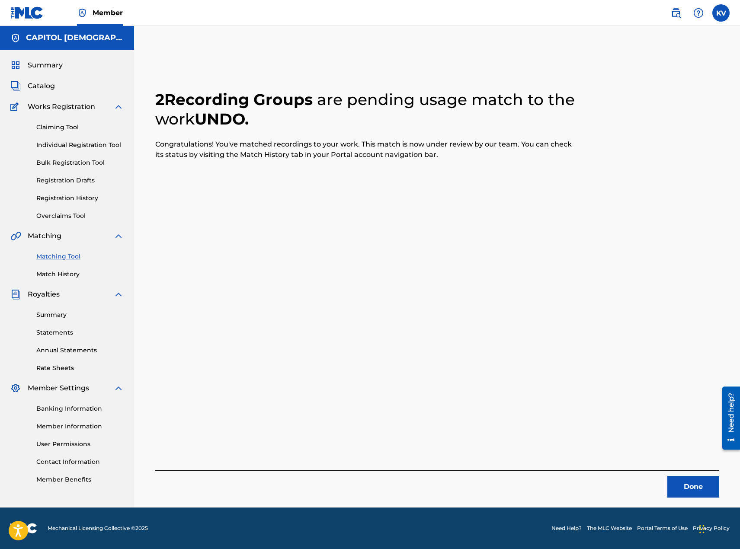
click at [697, 489] on button "Done" at bounding box center [693, 487] width 52 height 22
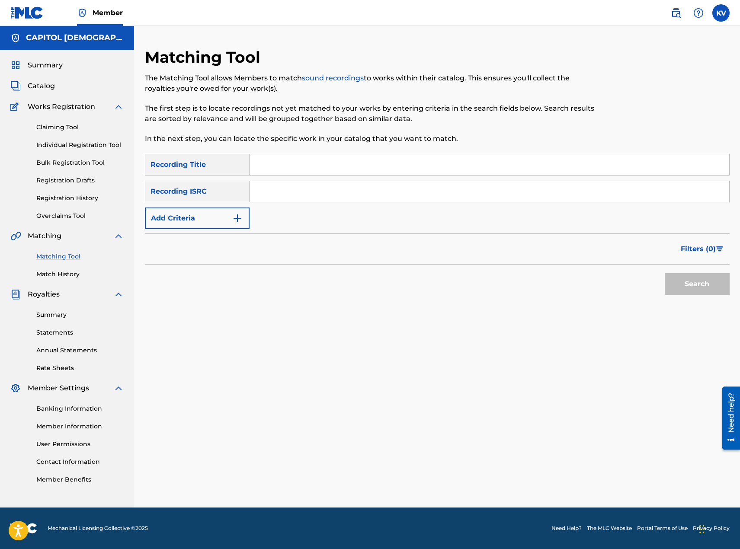
click at [52, 272] on link "Match History" at bounding box center [79, 274] width 87 height 9
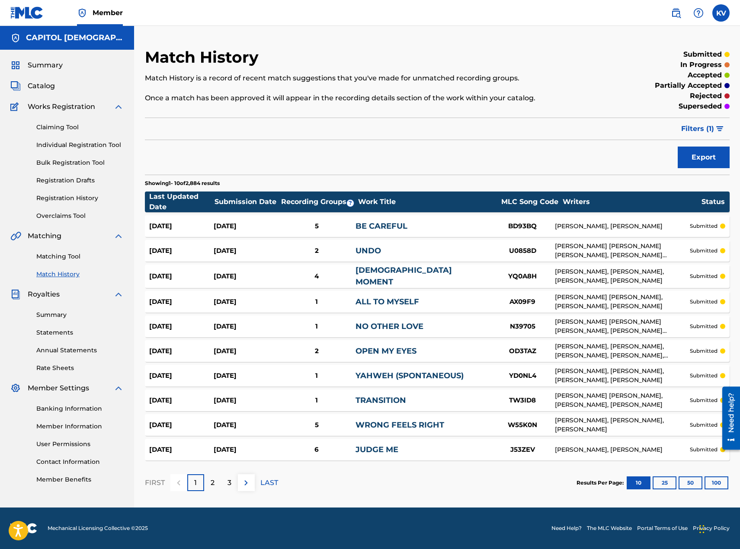
click at [711, 125] on span "Filters ( 1 )" at bounding box center [697, 129] width 33 height 10
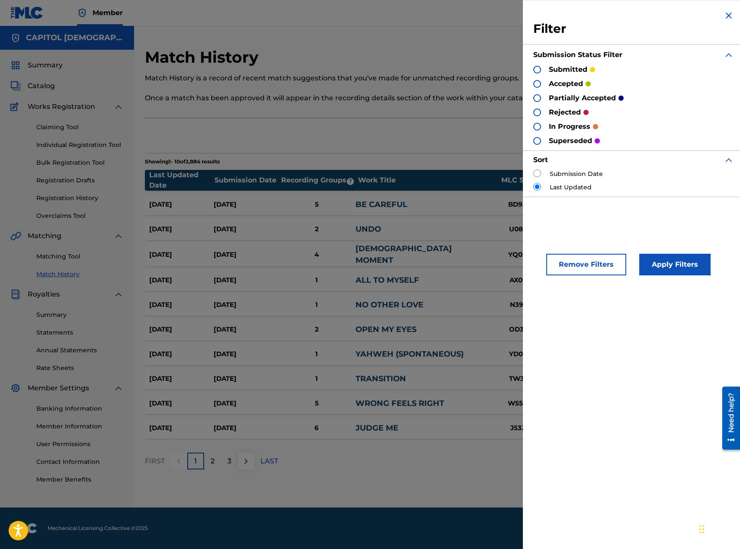
click at [540, 175] on input "radio" at bounding box center [537, 174] width 8 height 8
radio input "true"
click at [674, 265] on button "Apply Filters" at bounding box center [674, 265] width 71 height 22
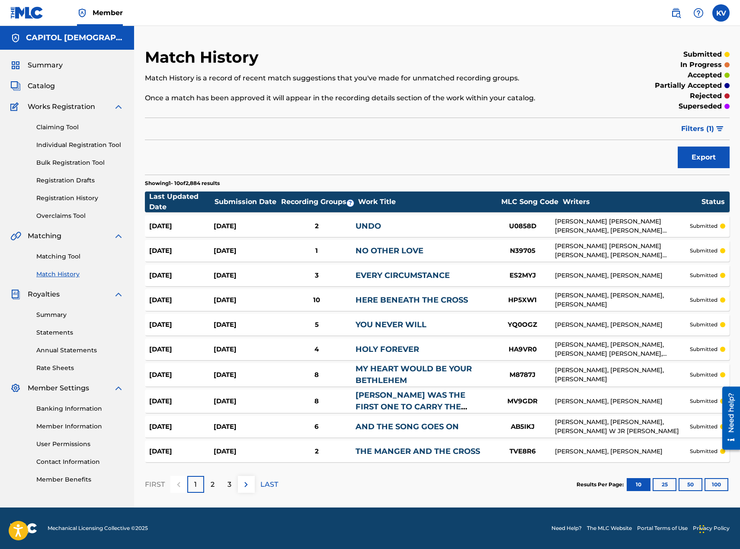
click at [382, 251] on link "NO OTHER LOVE" at bounding box center [390, 251] width 68 height 10
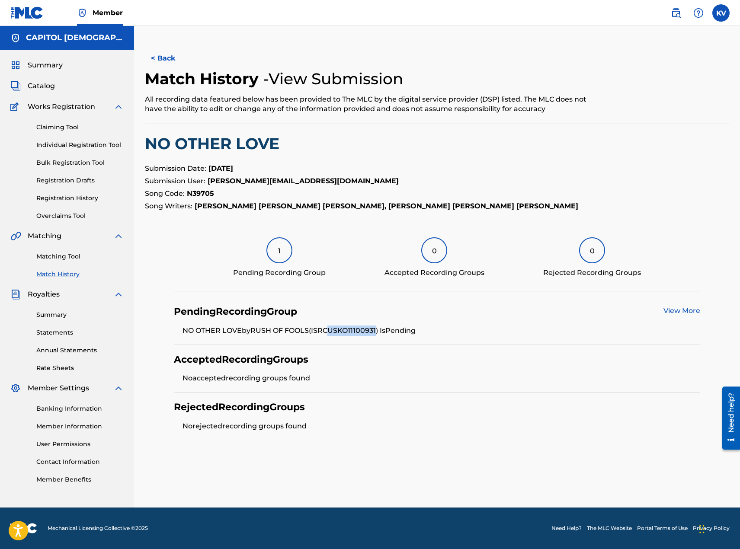
drag, startPoint x: 338, startPoint y: 330, endPoint x: 385, endPoint y: 328, distance: 46.8
click at [385, 328] on li "NO OTHER LOVE by RUSH OF FOOLS (ISRC USKO11100931 ) Is Pending" at bounding box center [442, 331] width 518 height 10
copy li "USKO11100931"
click at [64, 255] on link "Matching Tool" at bounding box center [79, 256] width 87 height 9
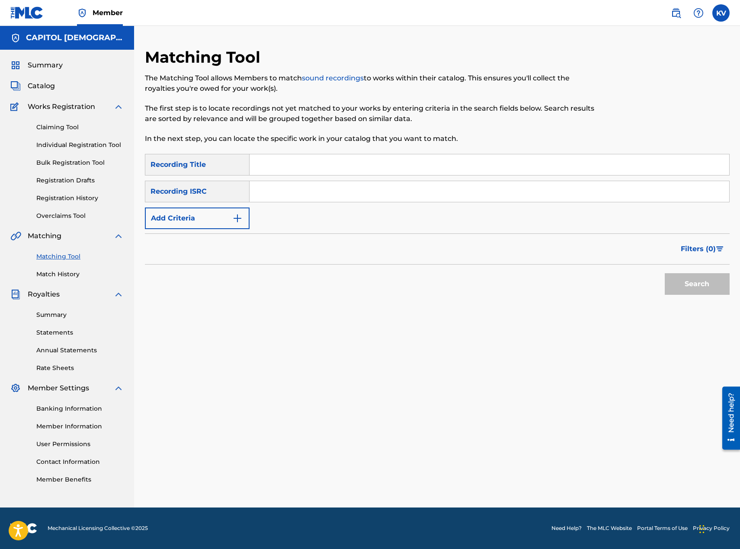
click at [301, 196] on input "Search Form" at bounding box center [490, 191] width 480 height 21
paste input "USKO11100931"
type input "USKO11100931"
click at [690, 285] on button "Search" at bounding box center [697, 284] width 65 height 22
